Goal: Transaction & Acquisition: Purchase product/service

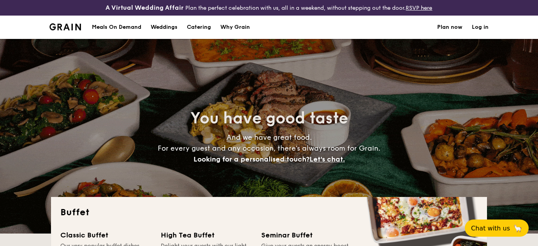
select select
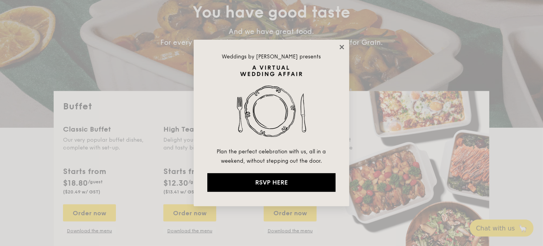
click at [339, 44] on icon at bounding box center [342, 47] width 7 height 7
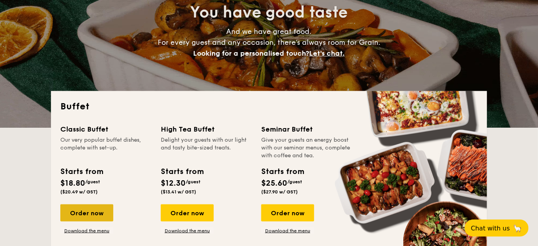
click at [92, 213] on div "Order now" at bounding box center [86, 212] width 53 height 17
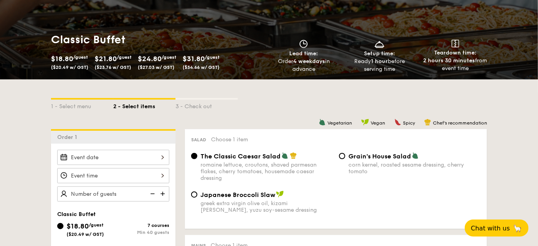
scroll to position [141, 0]
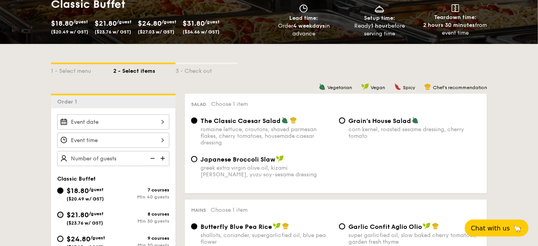
click at [62, 215] on input "$21.80 /guest ($23.76 w/ GST) 8 courses Min 30 guests" at bounding box center [60, 215] width 6 height 6
radio input "true"
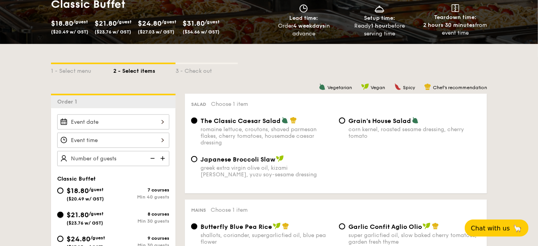
radio input "true"
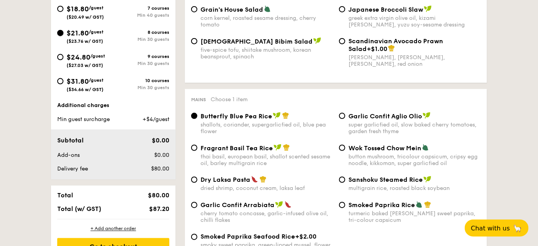
scroll to position [354, 0]
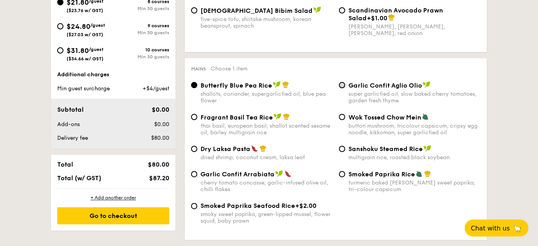
click at [340, 85] on input "Garlic Confit Aglio Olio super garlicfied oil, slow baked cherry tomatoes, gard…" at bounding box center [342, 85] width 6 height 6
radio input "true"
click at [195, 88] on input "Butterfly Blue Pea Rice shallots, coriander, supergarlicfied oil, blue pea flow…" at bounding box center [194, 85] width 6 height 6
radio input "true"
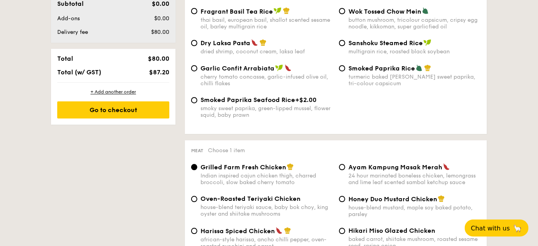
scroll to position [530, 0]
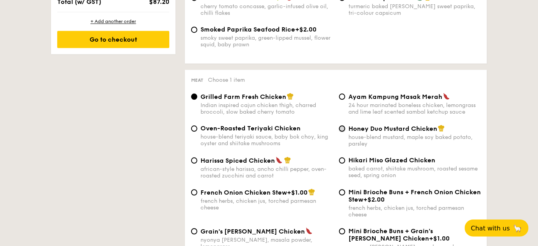
click at [343, 132] on input "Honey Duo Mustard Chicken house-blend mustard, maple soy baked potato, parsley" at bounding box center [342, 128] width 6 height 6
radio input "true"
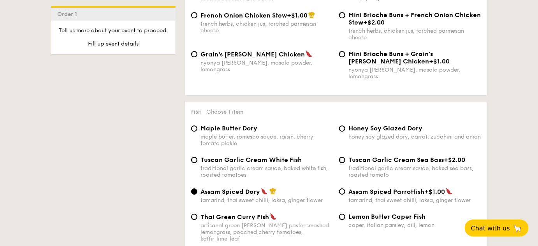
scroll to position [743, 0]
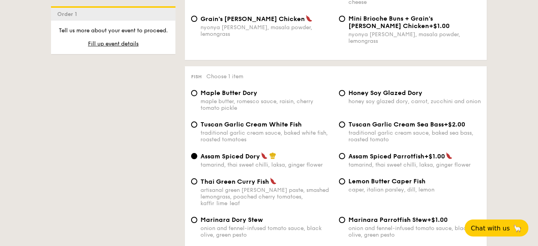
click at [260, 124] on div "Tuscan Garlic Cream White Fish traditional garlic cream sauce, baked white fish…" at bounding box center [266, 132] width 132 height 22
click at [197, 124] on input "Tuscan Garlic Cream White Fish traditional garlic cream sauce, baked white fish…" at bounding box center [194, 124] width 6 height 6
radio input "true"
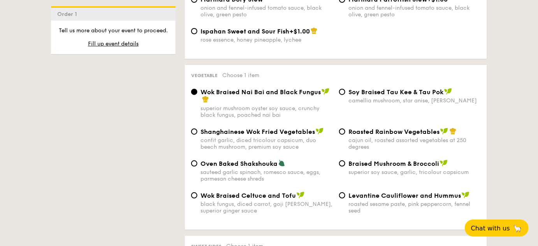
scroll to position [975, 0]
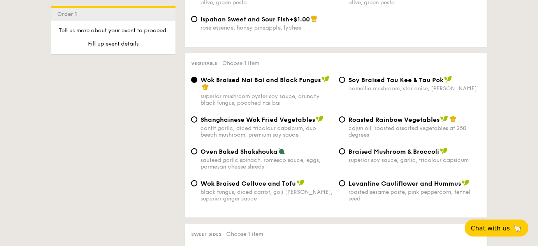
click at [410, 116] on span "Roasted Rainbow Vegetables" at bounding box center [393, 119] width 91 height 7
click at [345, 116] on input "Roasted Rainbow Vegetables cajun oil, roasted assorted vegetables at 250 degrees" at bounding box center [342, 119] width 6 height 6
radio input "true"
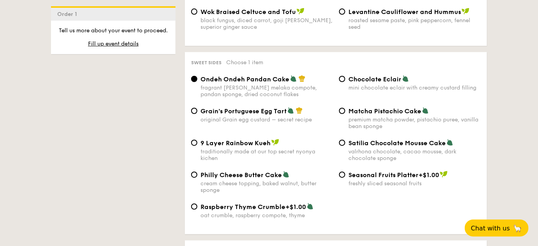
scroll to position [1152, 0]
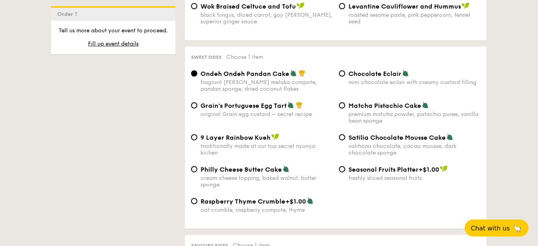
click at [367, 102] on span "Matcha Pistachio Cake" at bounding box center [384, 105] width 73 height 7
click at [345, 102] on input "Matcha Pistachio Cake premium matcha powder, pistachio puree, vanilla bean spon…" at bounding box center [342, 105] width 6 height 6
radio input "true"
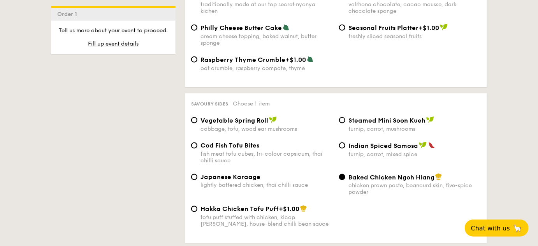
click at [230, 142] on span "Cod Fish Tofu Bites" at bounding box center [229, 145] width 59 height 7
click at [197, 142] on input "Cod Fish Tofu Bites fish meat tofu cubes, tri-colour capsicum, thai chilli sauce" at bounding box center [194, 145] width 6 height 6
radio input "true"
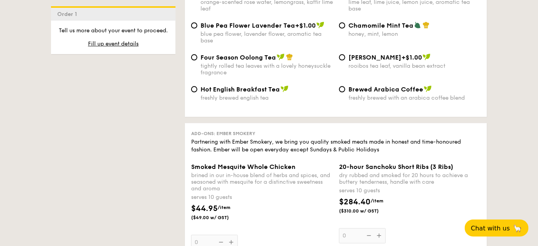
scroll to position [1753, 0]
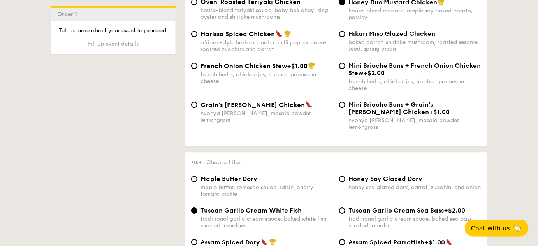
click at [130, 43] on span "Fill up event details" at bounding box center [113, 43] width 51 height 7
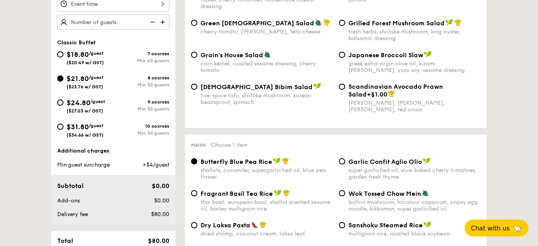
scroll to position [223, 0]
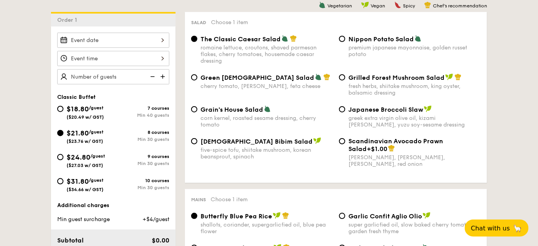
click at [106, 39] on div at bounding box center [113, 40] width 112 height 15
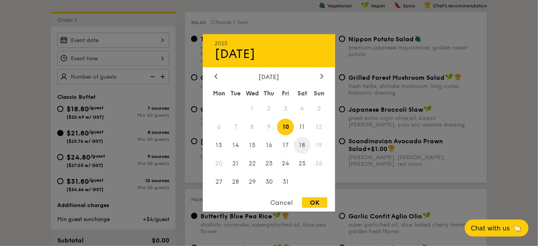
click at [300, 147] on span "18" at bounding box center [302, 145] width 17 height 17
click at [105, 71] on div at bounding box center [269, 123] width 538 height 246
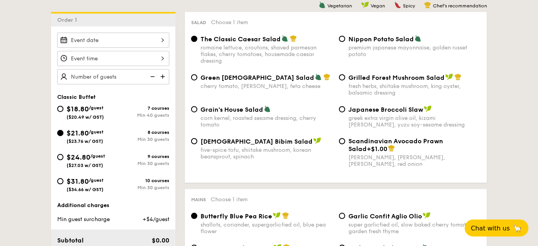
click at [159, 75] on img at bounding box center [164, 76] width 12 height 15
click at [160, 75] on img at bounding box center [164, 76] width 12 height 15
click at [161, 75] on img at bounding box center [164, 76] width 12 height 15
type input "30 guests"
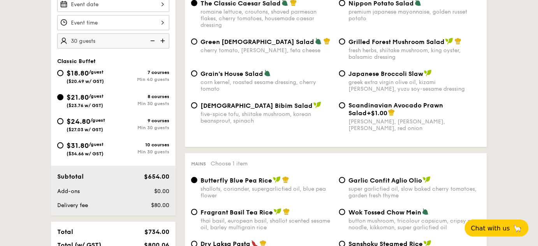
scroll to position [258, 0]
